Goal: Task Accomplishment & Management: Complete application form

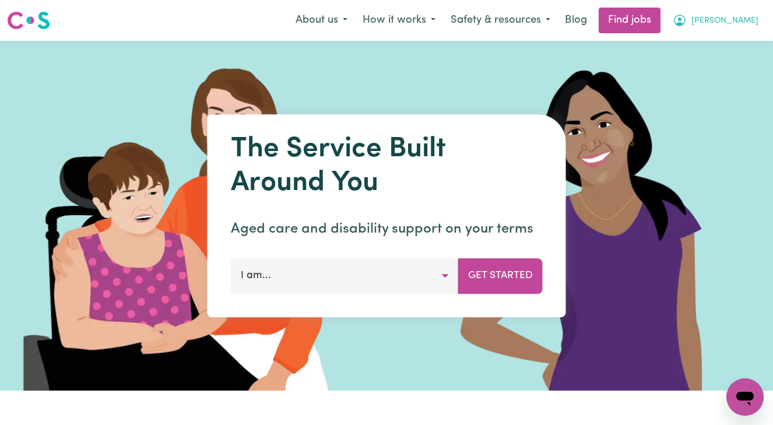
click at [739, 17] on span "[PERSON_NAME]" at bounding box center [725, 21] width 67 height 13
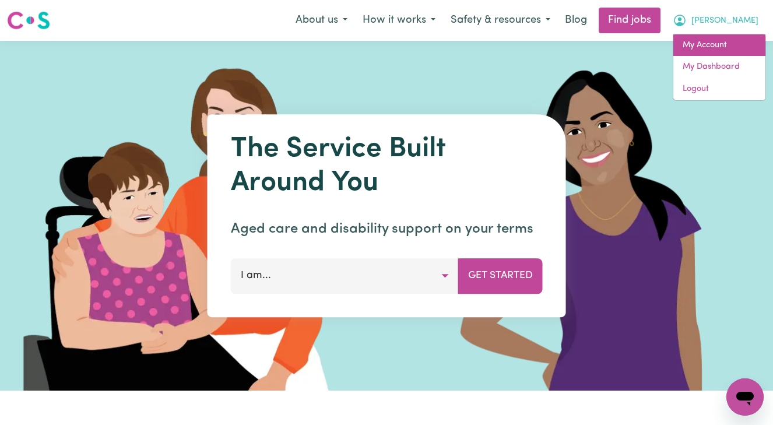
click at [711, 41] on link "My Account" at bounding box center [720, 45] width 92 height 22
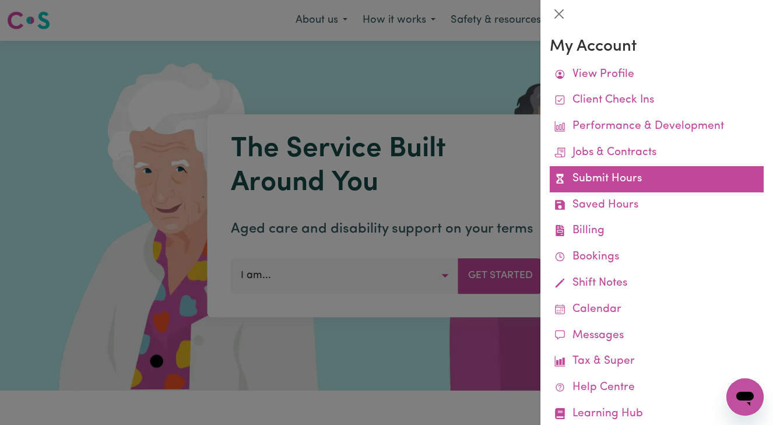
click at [632, 178] on link "Submit Hours" at bounding box center [657, 179] width 214 height 26
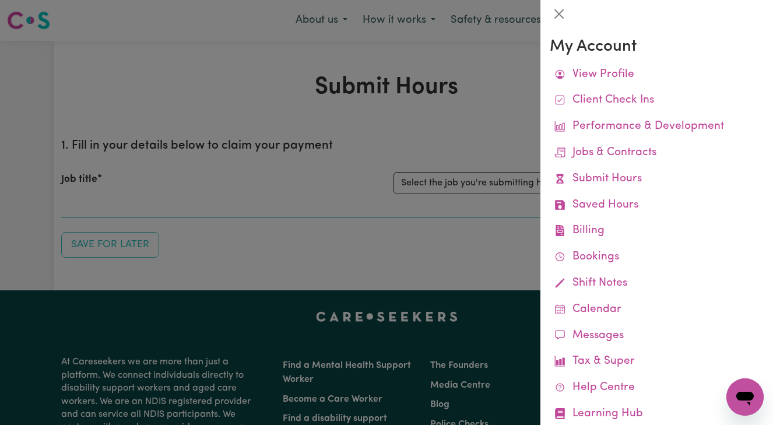
click at [494, 214] on div at bounding box center [386, 212] width 773 height 425
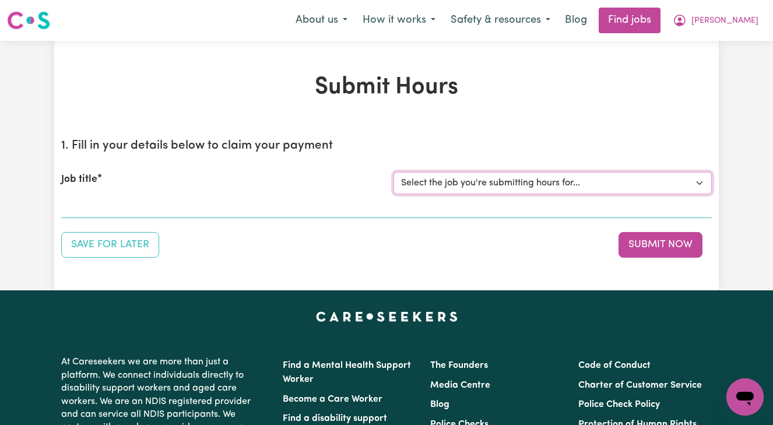
select select "13873"
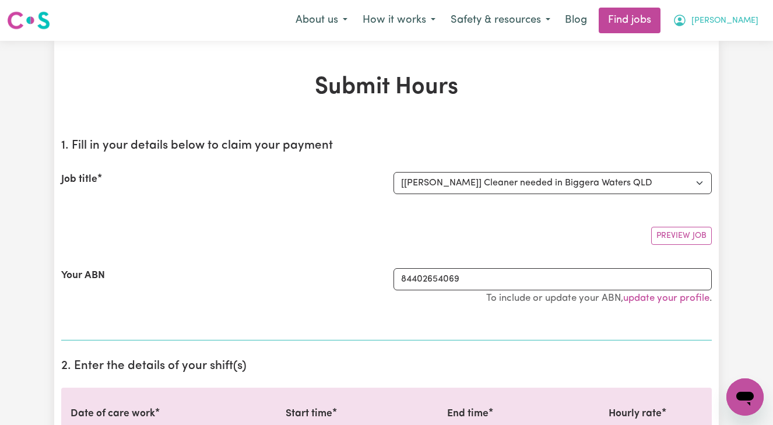
click at [744, 20] on span "[PERSON_NAME]" at bounding box center [725, 21] width 67 height 13
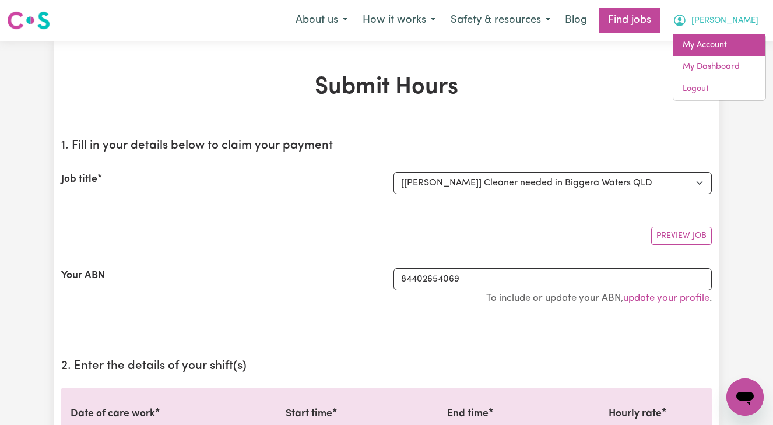
click at [710, 40] on link "My Account" at bounding box center [720, 45] width 92 height 22
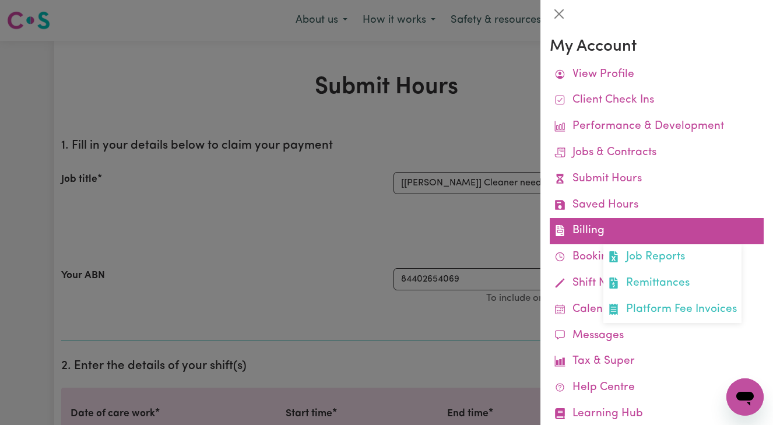
click at [674, 230] on link "Billing Job Reports Remittances Platform Fee Invoices" at bounding box center [657, 231] width 214 height 26
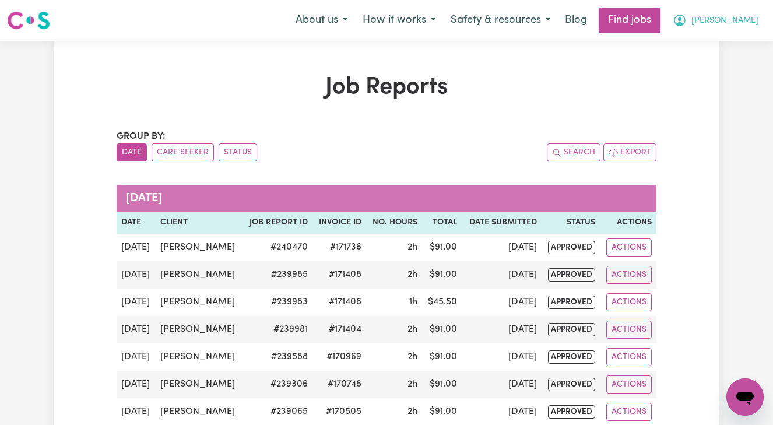
click at [743, 17] on span "[PERSON_NAME]" at bounding box center [725, 21] width 67 height 13
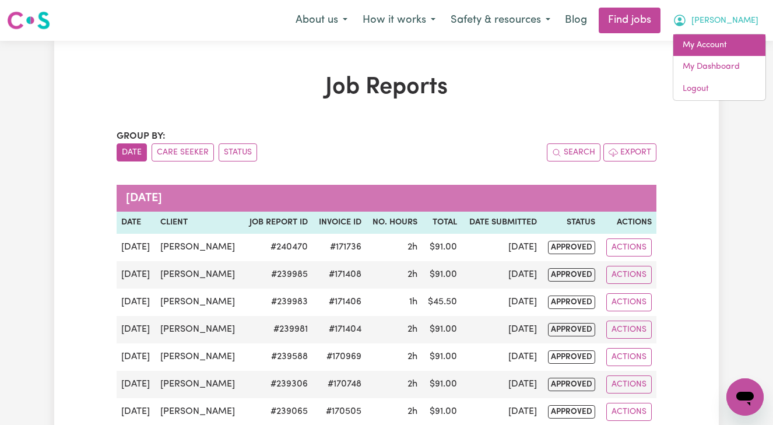
click at [706, 37] on link "My Account" at bounding box center [720, 45] width 92 height 22
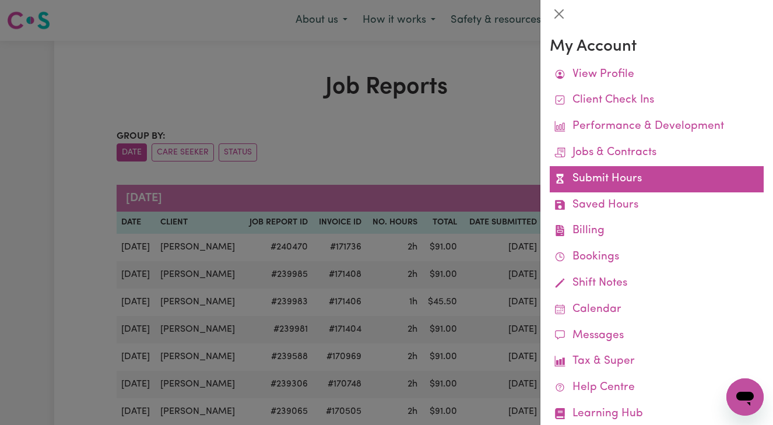
click at [619, 180] on link "Submit Hours" at bounding box center [657, 179] width 214 height 26
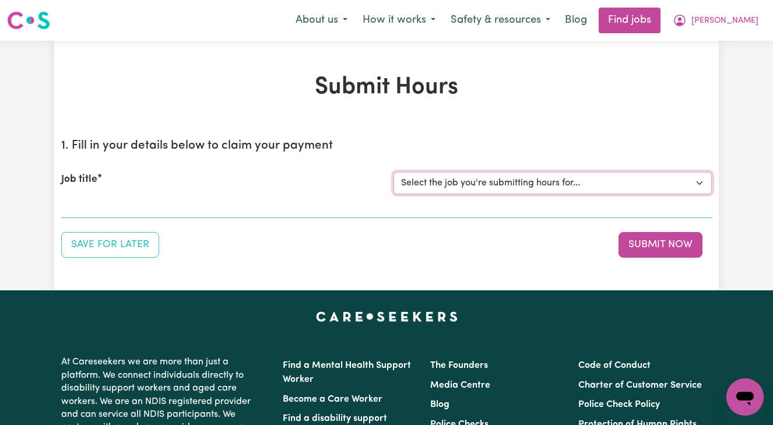
select select "13873"
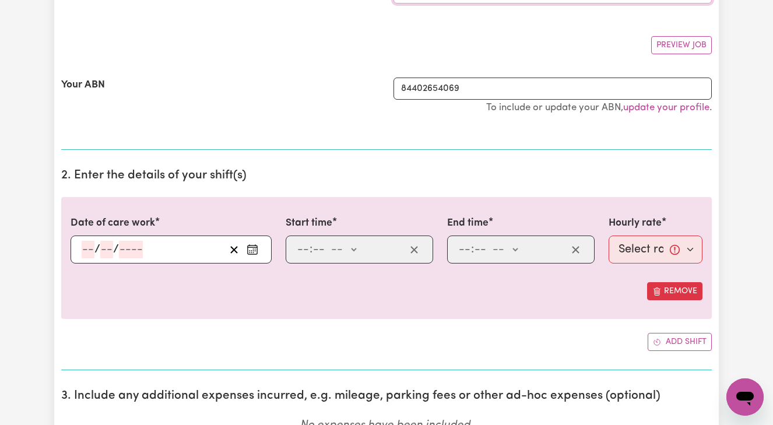
scroll to position [198, 0]
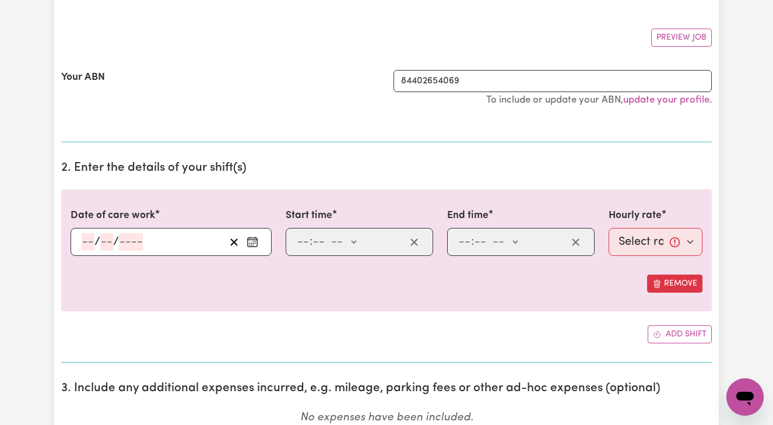
click at [82, 240] on input "number" at bounding box center [88, 241] width 13 height 17
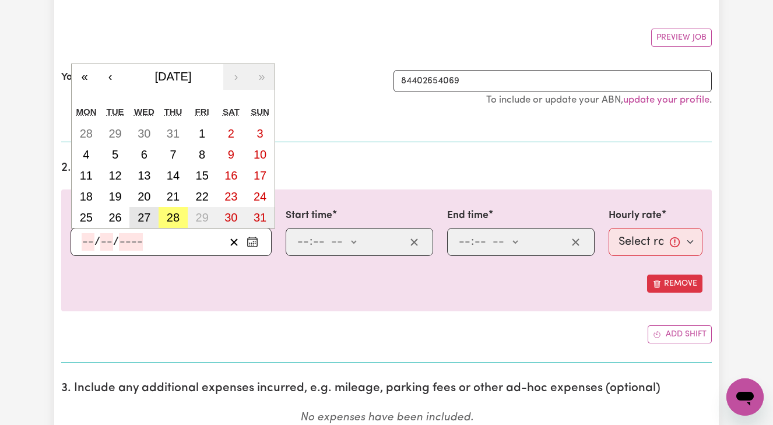
click at [142, 215] on abbr "27" at bounding box center [144, 217] width 13 height 13
type input "[DATE]"
type input "27"
type input "8"
type input "2025"
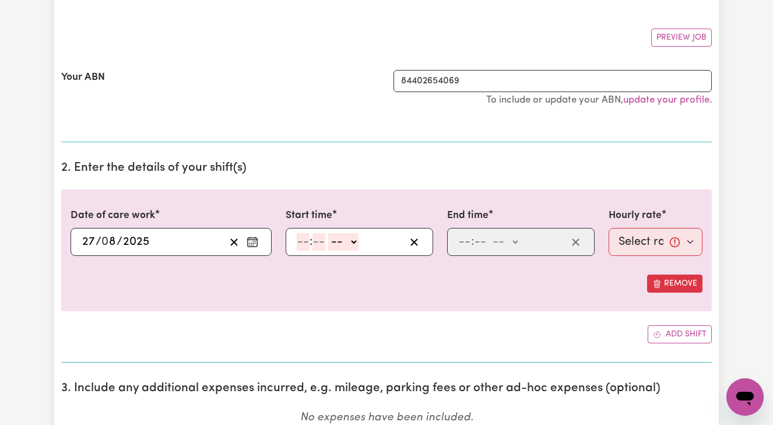
click at [299, 240] on input "number" at bounding box center [303, 241] width 13 height 17
type input "8"
type input "00"
select select "am"
type input "08:00"
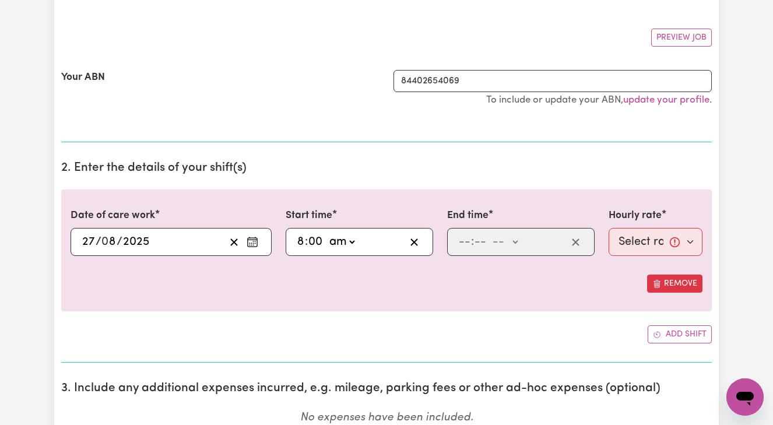
type input "0"
click at [458, 242] on input "number" at bounding box center [464, 241] width 13 height 17
type input "10"
type input "00"
select select "am"
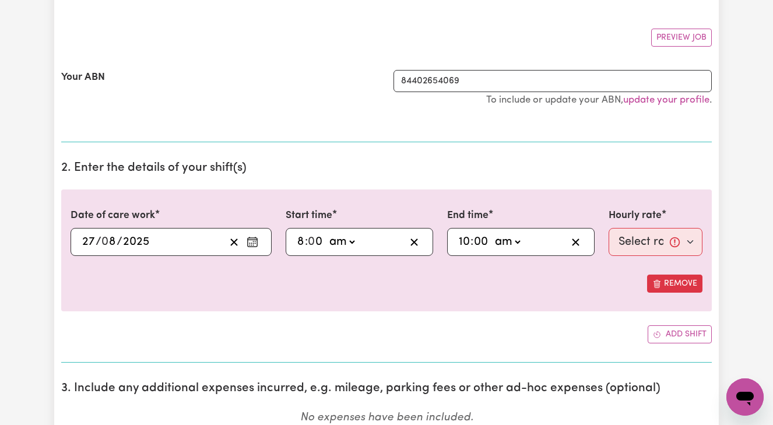
type input "10:00"
type input "0"
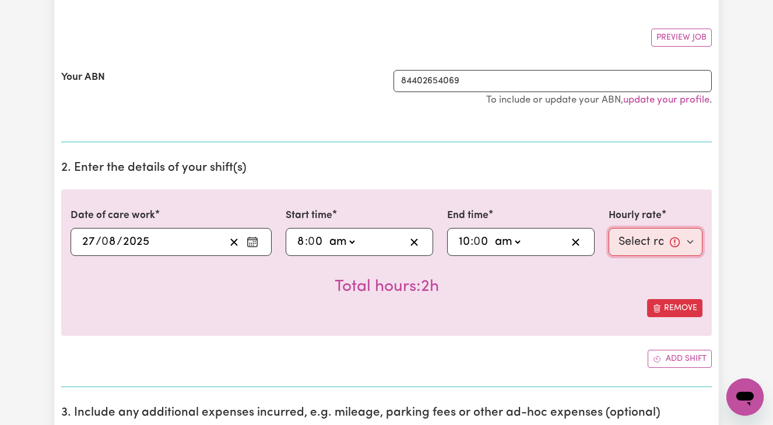
select select "50-Weekday"
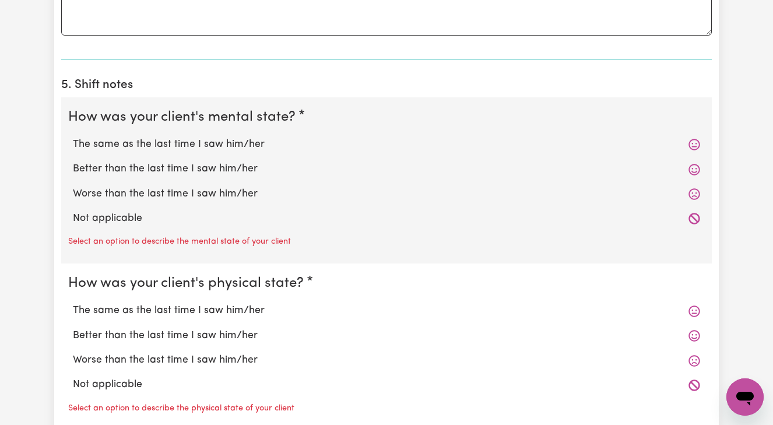
scroll to position [805, 0]
click at [208, 166] on label "Better than the last time I saw him/her" at bounding box center [387, 169] width 628 height 15
click at [73, 162] on input "Better than the last time I saw him/her" at bounding box center [72, 161] width 1 height 1
radio input "true"
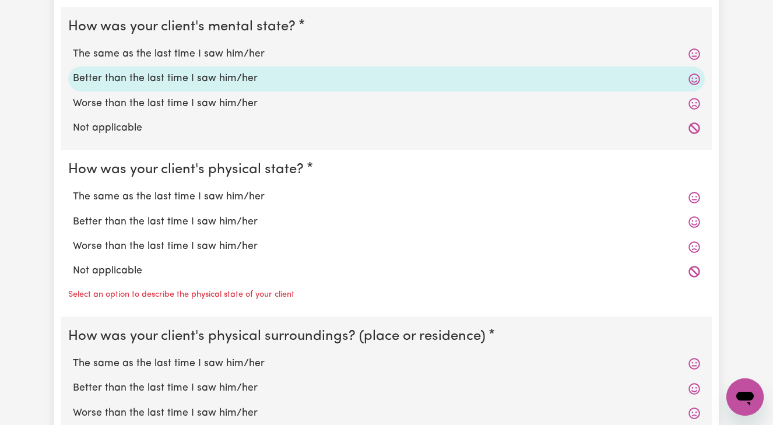
scroll to position [899, 0]
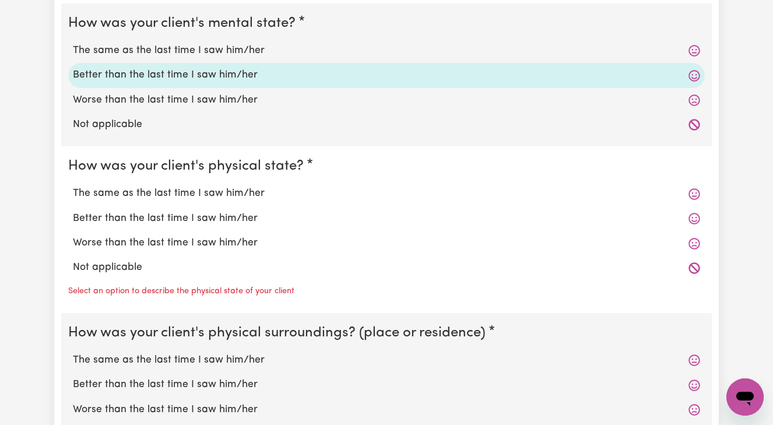
click at [211, 211] on label "Better than the last time I saw him/her" at bounding box center [387, 218] width 628 height 15
click at [73, 211] on input "Better than the last time I saw him/her" at bounding box center [72, 211] width 1 height 1
radio input "true"
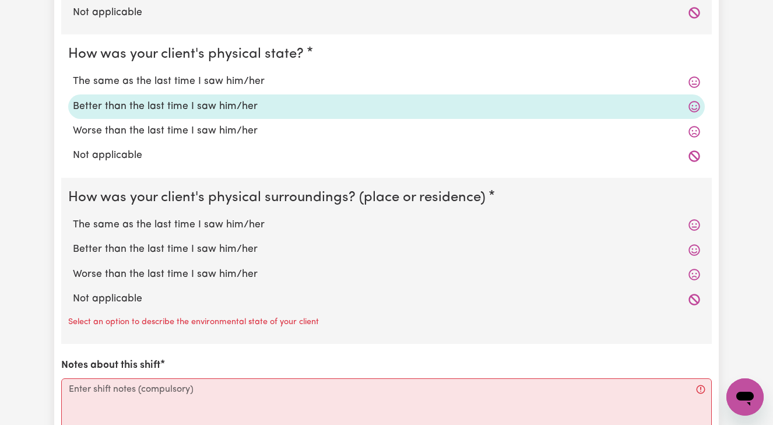
scroll to position [1017, 0]
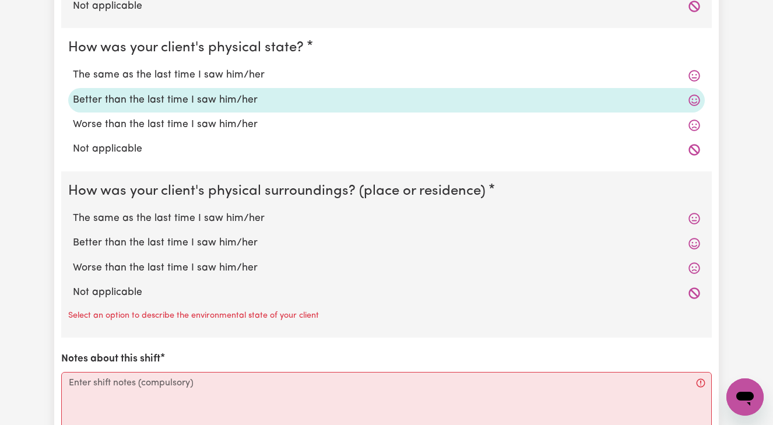
click at [205, 236] on label "Better than the last time I saw him/her" at bounding box center [387, 243] width 628 height 15
click at [73, 236] on input "Better than the last time I saw him/her" at bounding box center [72, 235] width 1 height 1
radio input "true"
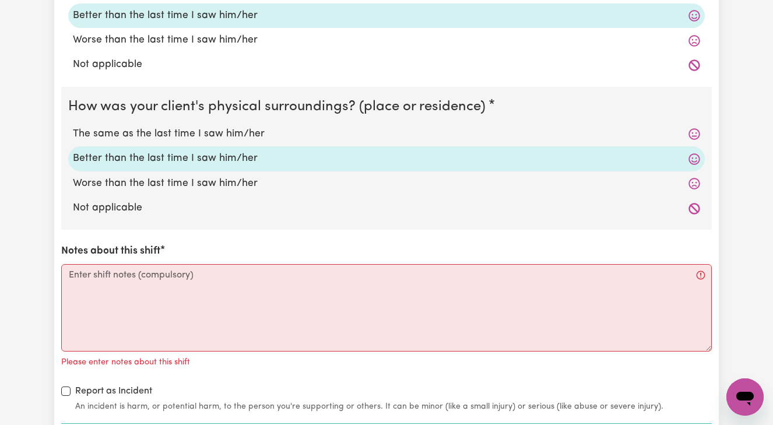
scroll to position [1103, 0]
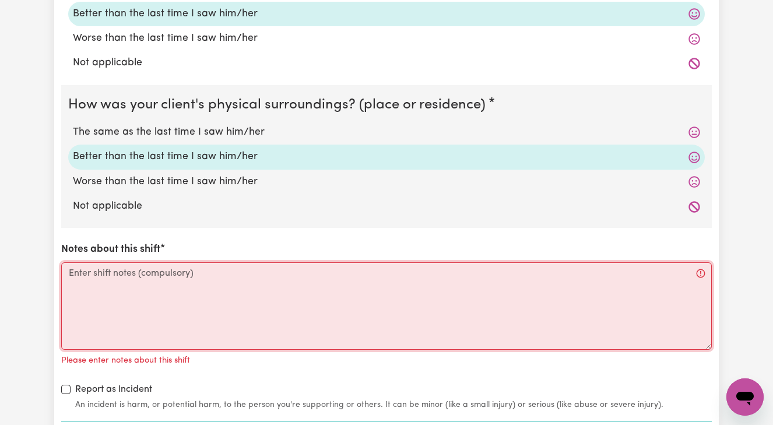
click at [106, 268] on textarea "Notes about this shift" at bounding box center [386, 305] width 651 height 87
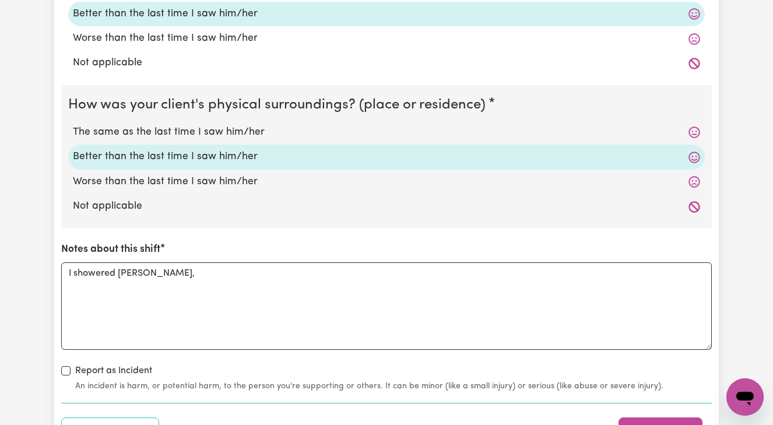
click at [146, 242] on label "Notes about this shift" at bounding box center [110, 249] width 99 height 15
click at [146, 262] on textarea "I showered [PERSON_NAME]," at bounding box center [386, 305] width 651 height 87
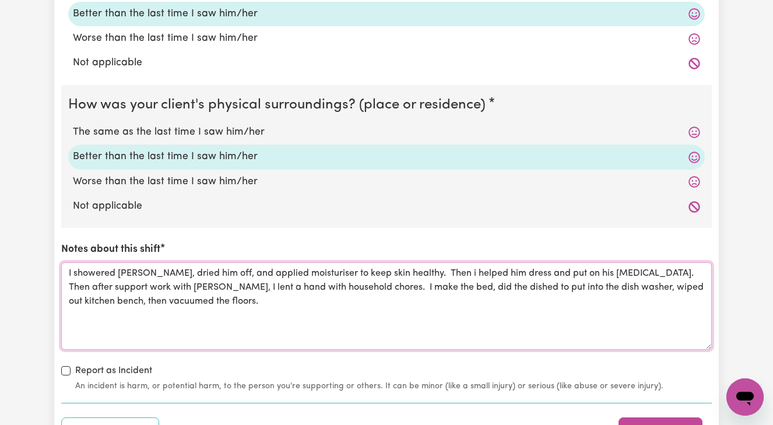
click at [642, 282] on textarea "I showered [PERSON_NAME], dried him off, and applied moisturiser to keep skin h…" at bounding box center [386, 305] width 651 height 87
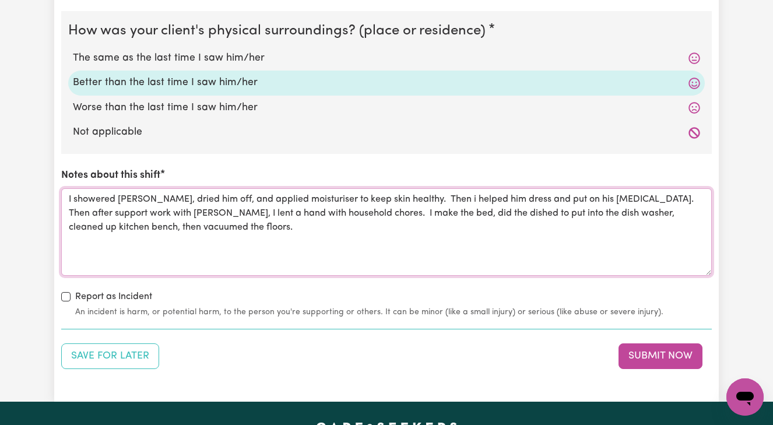
scroll to position [1186, 0]
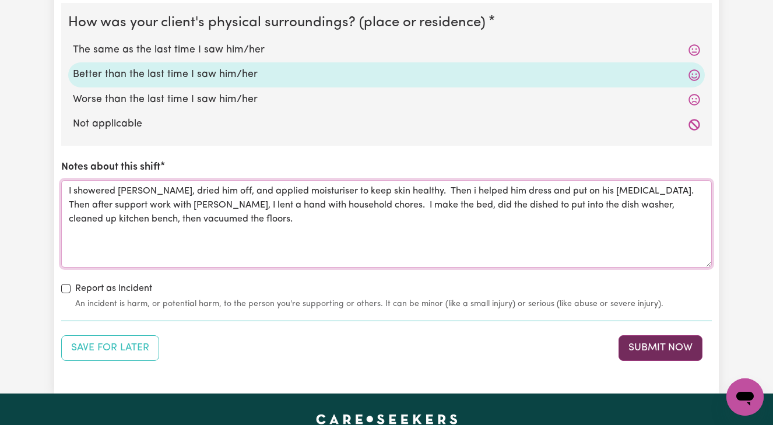
type textarea "I showered [PERSON_NAME], dried him off, and applied moisturiser to keep skin h…"
click at [657, 341] on button "Submit Now" at bounding box center [661, 348] width 84 height 26
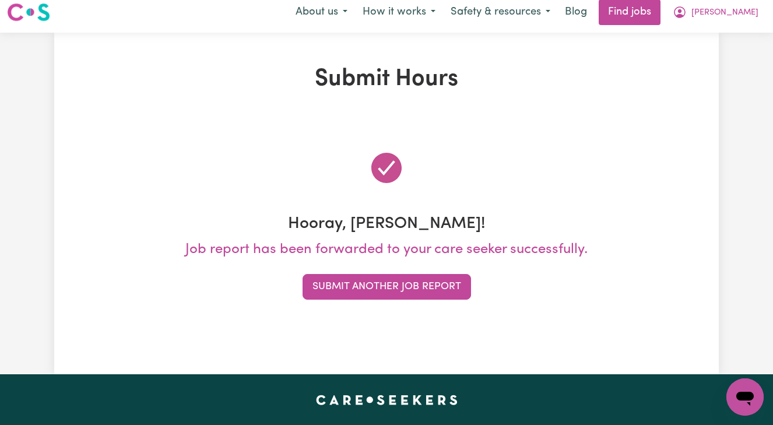
scroll to position [0, 0]
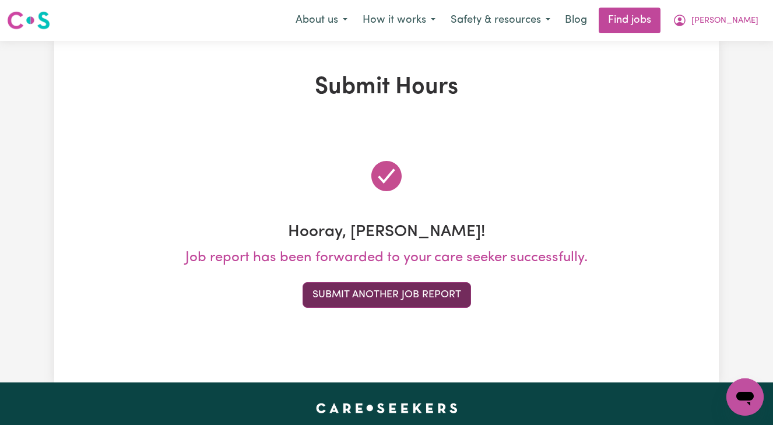
click at [403, 292] on button "Submit Another Job Report" at bounding box center [387, 295] width 169 height 26
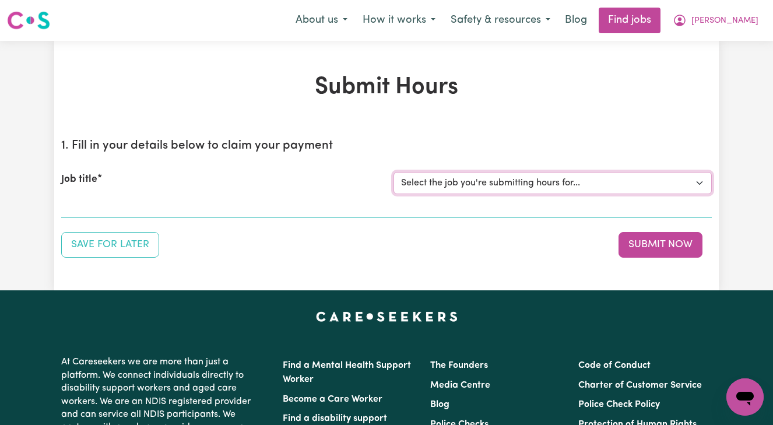
select select "13873"
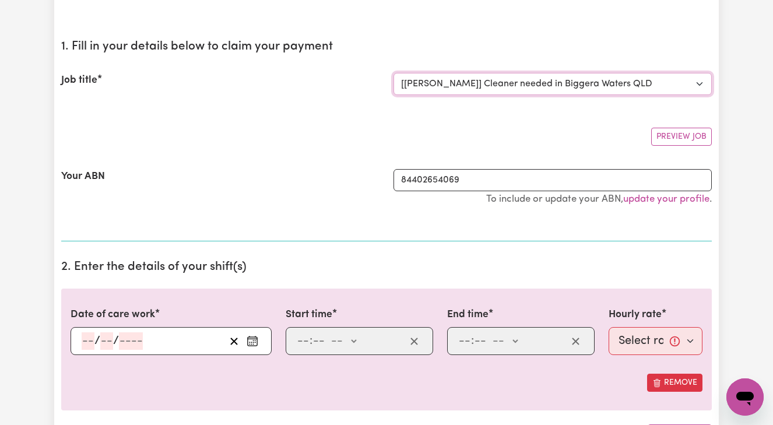
scroll to position [103, 0]
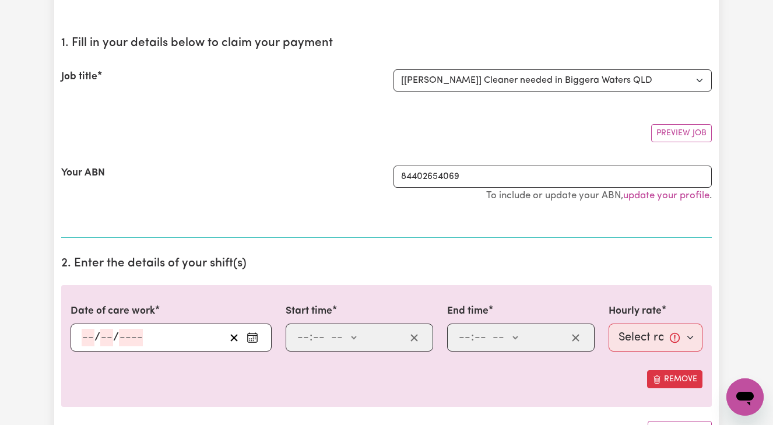
click at [86, 335] on input "number" at bounding box center [88, 337] width 13 height 17
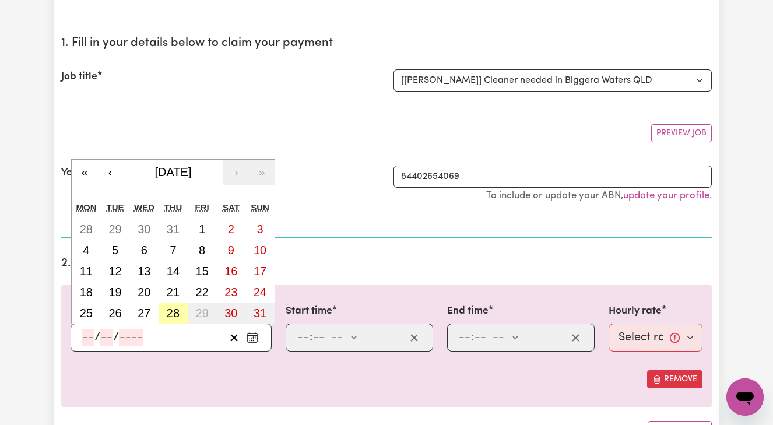
click at [174, 309] on abbr "28" at bounding box center [173, 313] width 13 height 13
type input "[DATE]"
type input "28"
type input "8"
type input "2025"
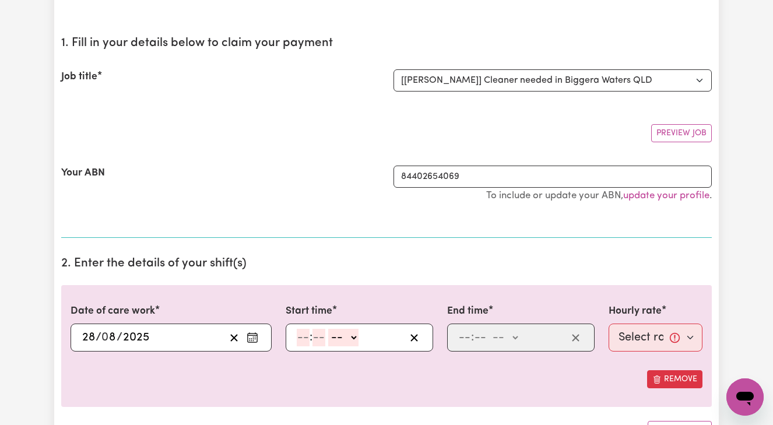
click at [296, 330] on div ": -- am pm" at bounding box center [351, 337] width 110 height 17
type input "8"
type input "00"
select select "am"
type input "08:00"
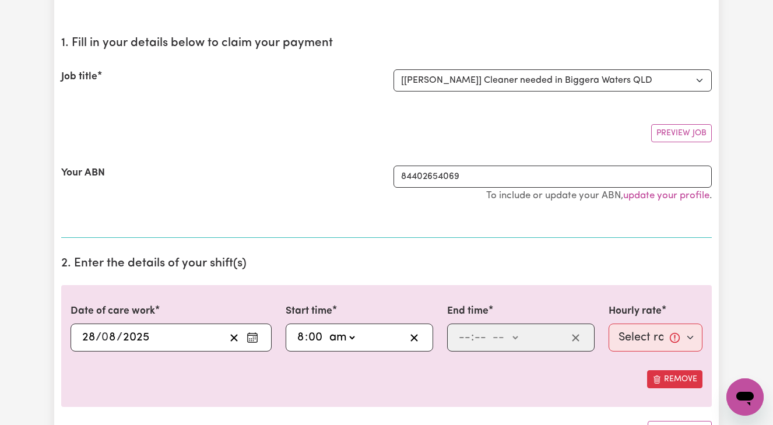
type input "0"
click at [462, 335] on input "number" at bounding box center [464, 337] width 13 height 17
type input "10"
type input "00"
select select "am"
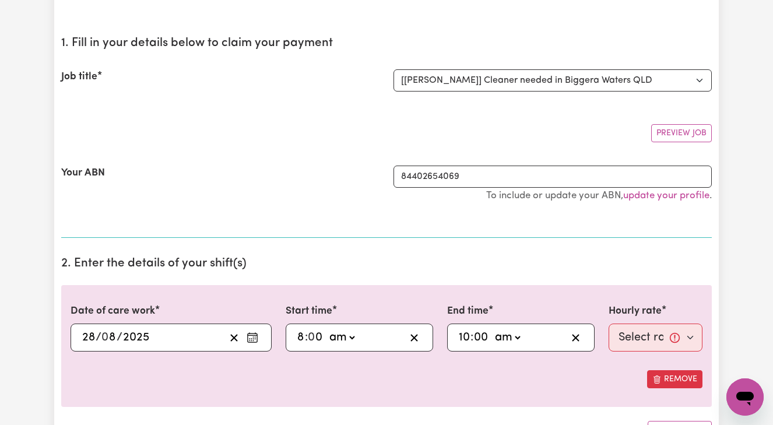
type input "10:00"
type input "0"
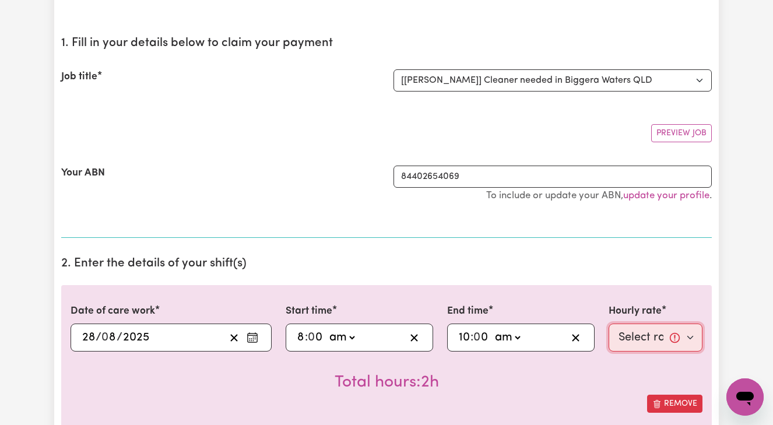
select select "50-Weekday"
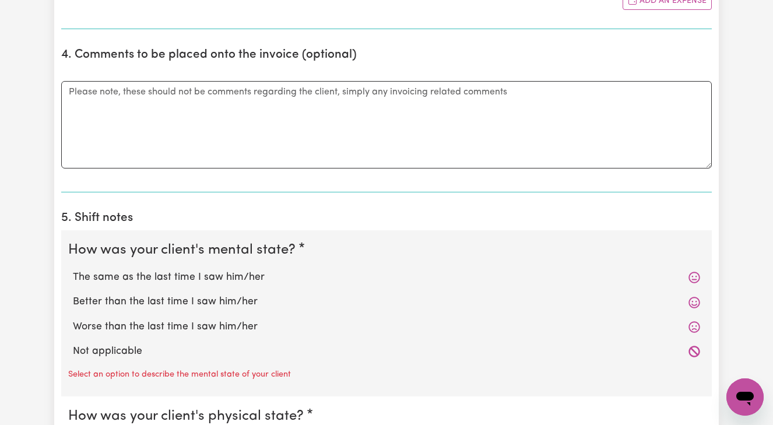
scroll to position [679, 0]
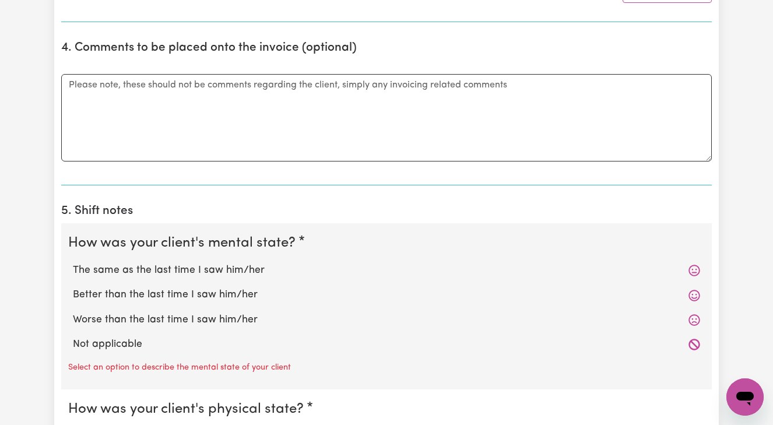
click at [218, 290] on label "Better than the last time I saw him/her" at bounding box center [387, 295] width 628 height 15
click at [73, 288] on input "Better than the last time I saw him/her" at bounding box center [72, 287] width 1 height 1
radio input "true"
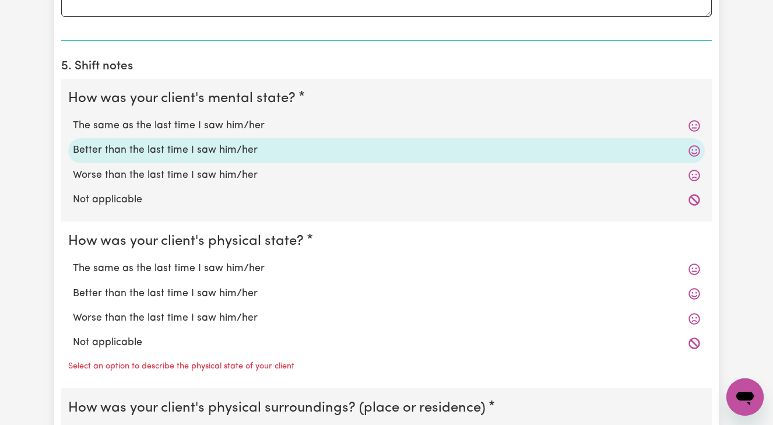
scroll to position [833, 0]
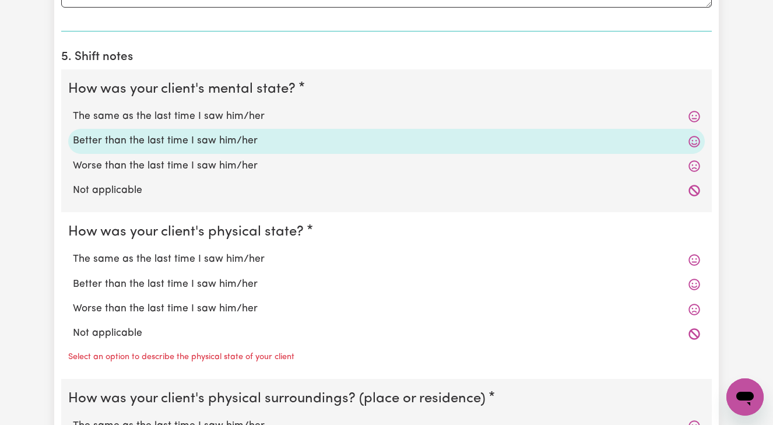
click at [215, 278] on label "Better than the last time I saw him/her" at bounding box center [387, 284] width 628 height 15
click at [73, 277] on input "Better than the last time I saw him/her" at bounding box center [72, 276] width 1 height 1
radio input "true"
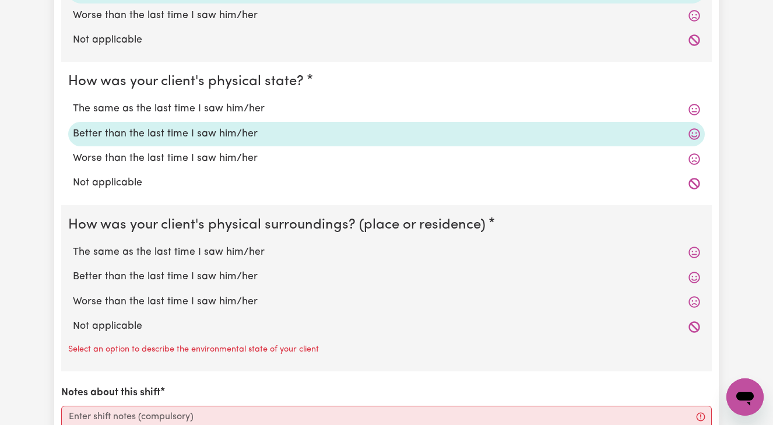
scroll to position [1005, 0]
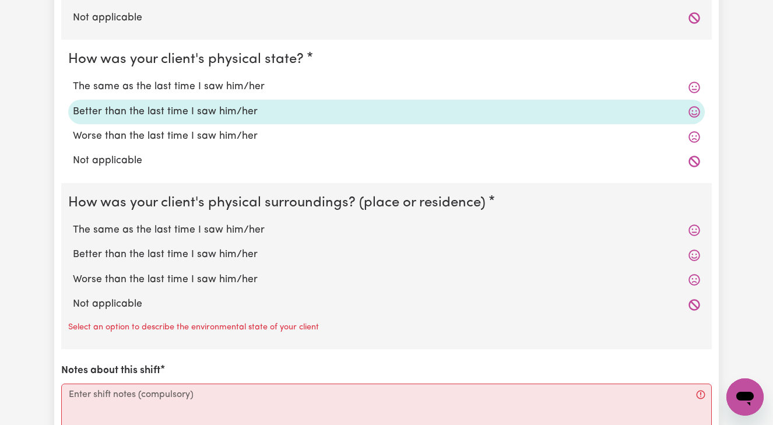
click at [212, 247] on label "Better than the last time I saw him/her" at bounding box center [387, 254] width 628 height 15
click at [73, 247] on input "Better than the last time I saw him/her" at bounding box center [72, 247] width 1 height 1
radio input "true"
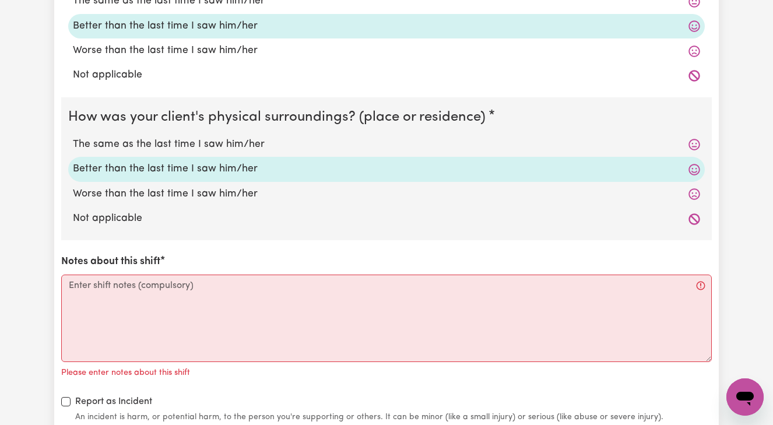
scroll to position [1128, 0]
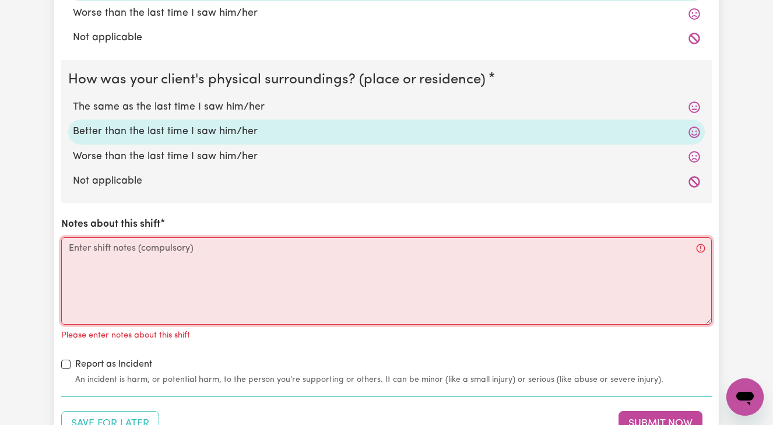
click at [72, 239] on textarea "Notes about this shift" at bounding box center [386, 280] width 651 height 87
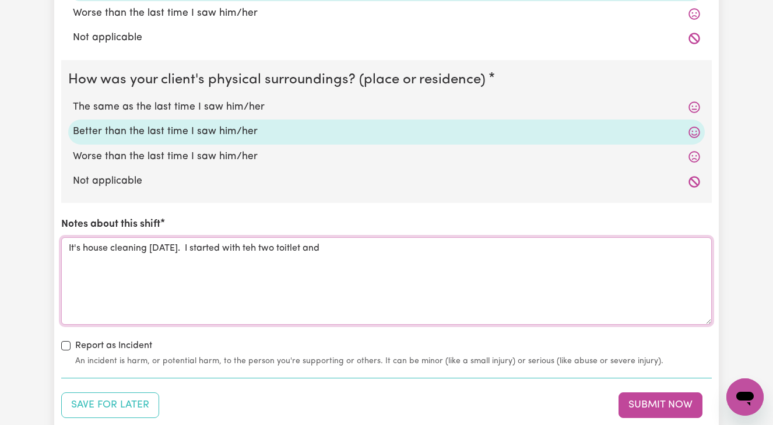
click at [248, 240] on textarea "It's house cleaning [DATE]. I started with teh two toitlet and" at bounding box center [386, 280] width 651 height 87
click at [247, 240] on textarea "It's house cleaning [DATE]. I started with teh two toitlet and" at bounding box center [386, 280] width 651 height 87
click at [254, 244] on textarea "It's house cleaning [DATE]. I started with teh two toitlet and" at bounding box center [386, 280] width 651 height 87
click at [282, 241] on textarea "It's house cleaning [DATE]. I started with the two toitlet and" at bounding box center [386, 280] width 651 height 87
click at [289, 243] on textarea "It's house cleaning [DATE]. I started with the two toitlet and" at bounding box center [386, 280] width 651 height 87
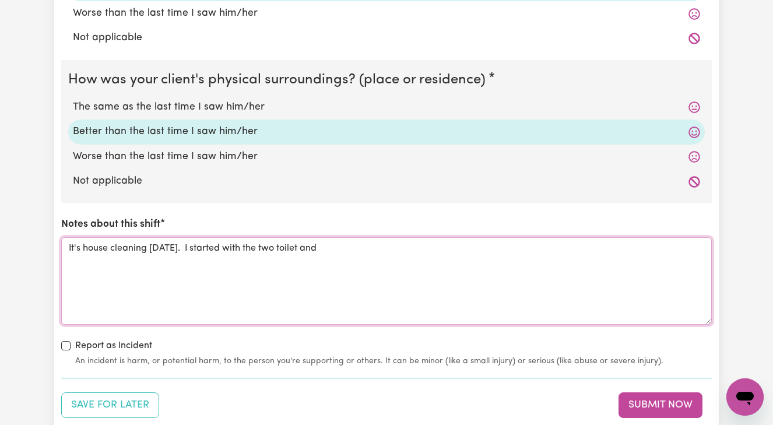
click at [321, 242] on textarea "It's house cleaning [DATE]. I started with the two toilet and" at bounding box center [386, 280] width 651 height 87
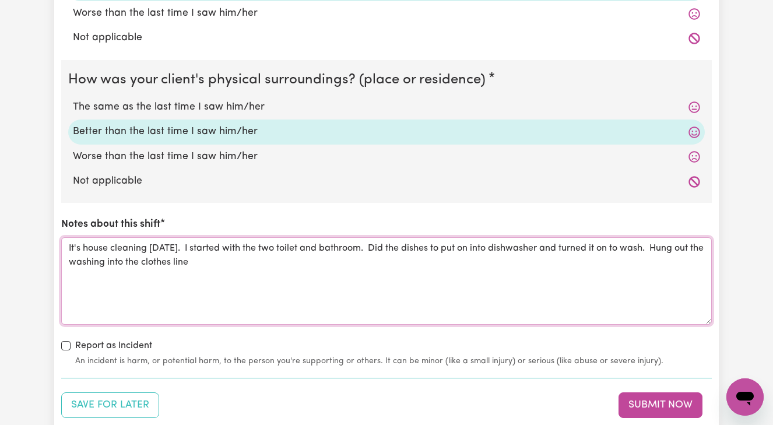
click at [108, 253] on textarea "It's house cleaning [DATE]. I started with the two toilet and bathroom. Did the…" at bounding box center [386, 280] width 651 height 87
click at [274, 260] on textarea "It's house cleaning [DATE]. I started with the two toilet and bathroom. Did the…" at bounding box center [386, 280] width 651 height 87
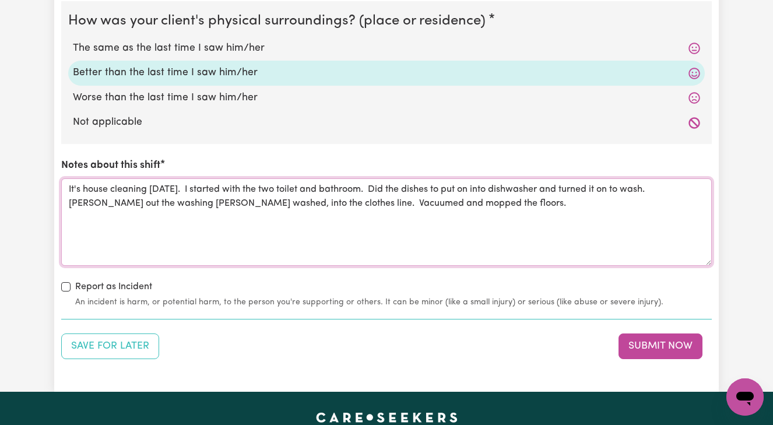
scroll to position [1189, 0]
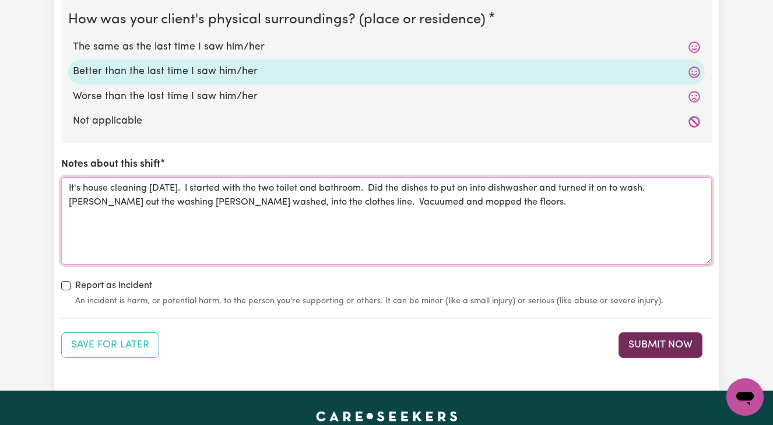
type textarea "It's house cleaning [DATE]. I started with the two toilet and bathroom. Did the…"
click at [646, 342] on button "Submit Now" at bounding box center [661, 345] width 84 height 26
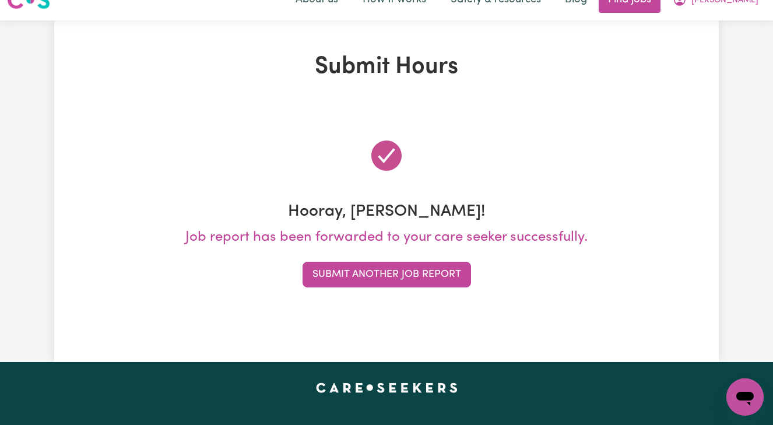
scroll to position [0, 0]
